Goal: Transaction & Acquisition: Subscribe to service/newsletter

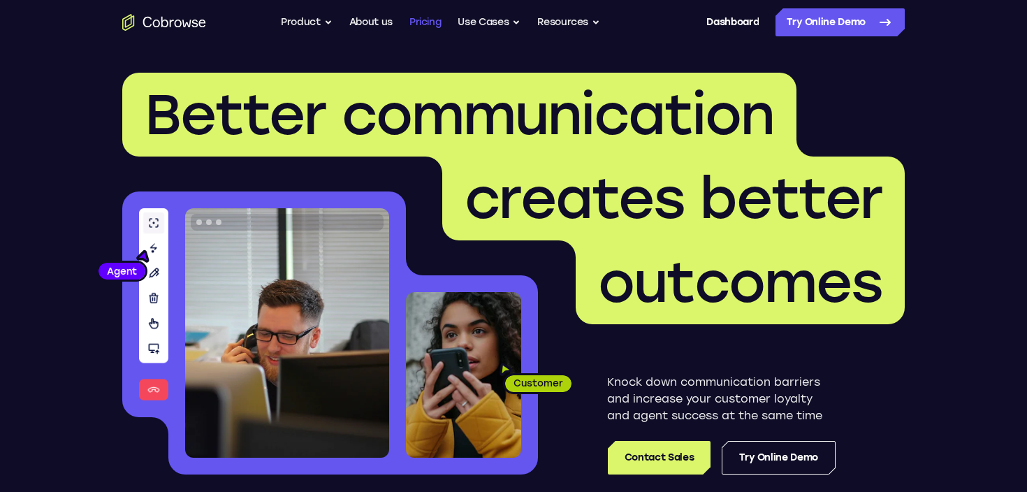
click at [421, 22] on link "Pricing" at bounding box center [425, 22] width 32 height 28
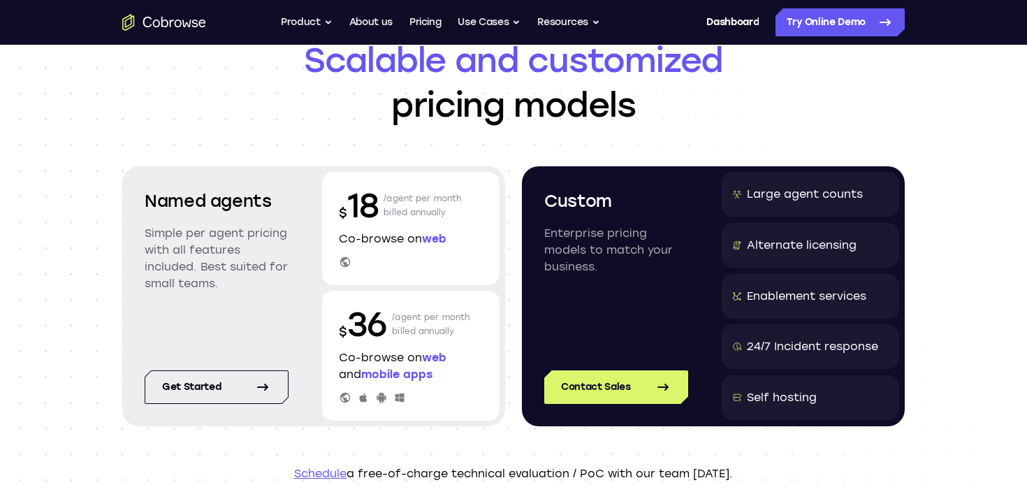
scroll to position [81, 0]
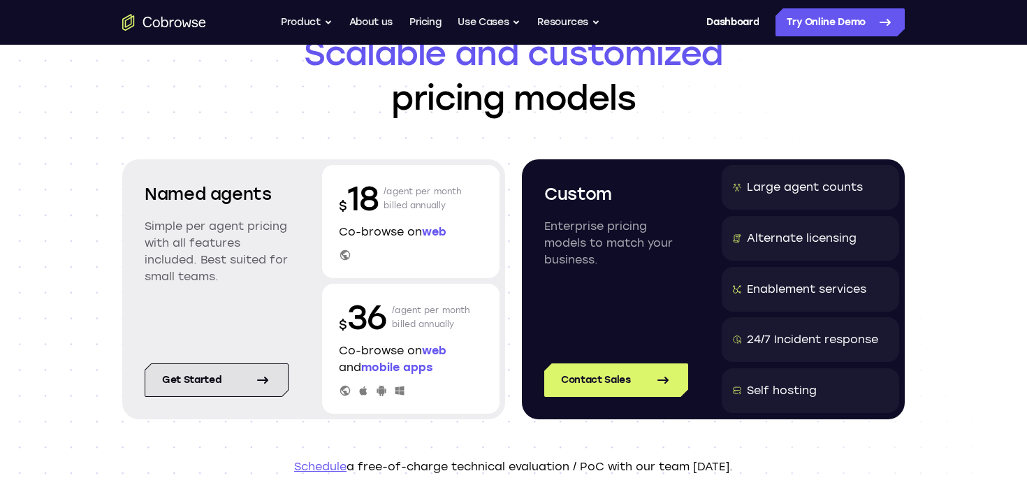
click at [224, 379] on link "Get started" at bounding box center [217, 380] width 144 height 34
